Goal: Transaction & Acquisition: Purchase product/service

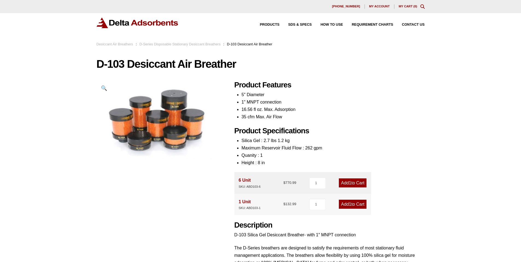
click at [357, 202] on link "Add 1 to Cart" at bounding box center [353, 204] width 28 height 9
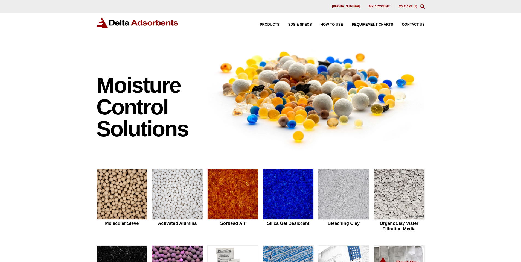
click at [409, 6] on link "My Cart ( 1 )" at bounding box center [408, 6] width 19 height 3
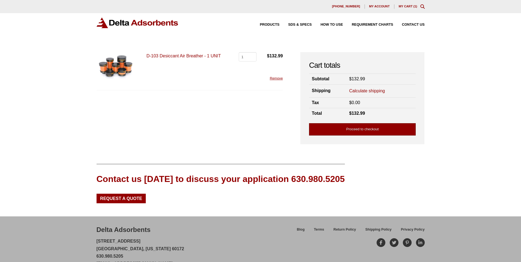
click at [350, 133] on link "Proceed to checkout" at bounding box center [362, 129] width 107 height 12
click at [378, 89] on link "Calculate shipping" at bounding box center [367, 91] width 36 height 6
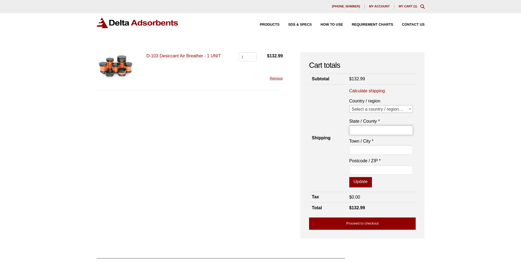
click at [386, 128] on input "State / County *" at bounding box center [381, 129] width 64 height 9
type input "oregon"
click at [376, 146] on input "Town / City *" at bounding box center [381, 149] width 64 height 9
type input "fairview"
type input "97024"
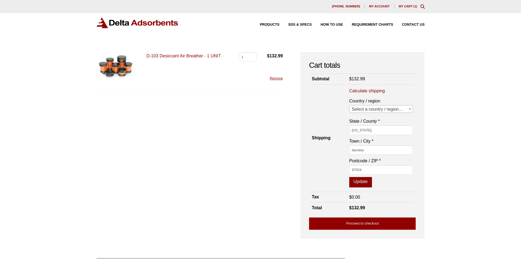
click at [358, 182] on button "Update" at bounding box center [360, 182] width 23 height 10
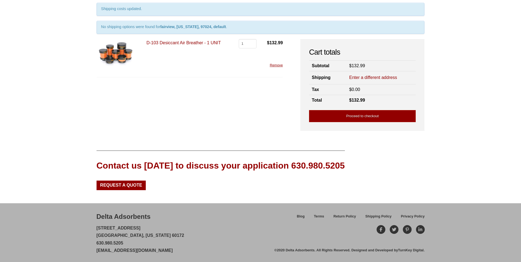
scroll to position [50, 0]
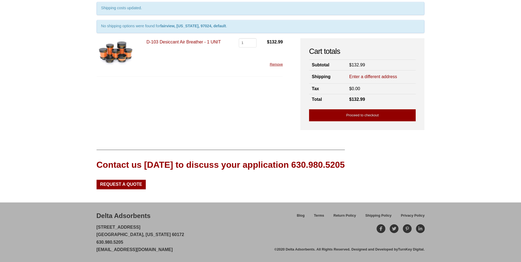
click at [188, 40] on link "D-103 Desiccant Air Breather - 1 UNIT" at bounding box center [183, 42] width 74 height 5
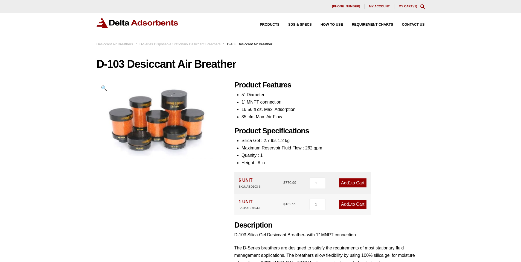
click at [413, 4] on div "630-980-5205 My account My Cart ( 1 )" at bounding box center [261, 6] width 328 height 4
click at [410, 5] on link "My Cart ( 1 )" at bounding box center [408, 6] width 19 height 3
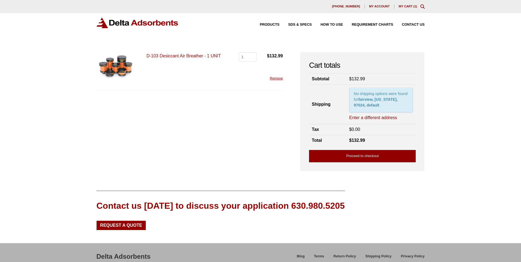
click at [364, 156] on link "Proceed to checkout" at bounding box center [362, 156] width 107 height 12
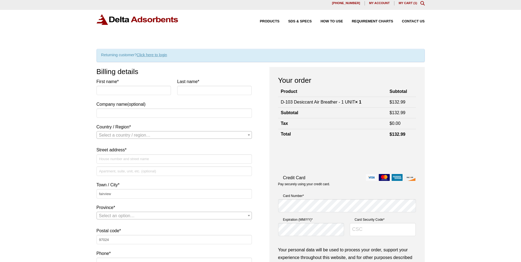
scroll to position [2, 0]
